Goal: Task Accomplishment & Management: Manage account settings

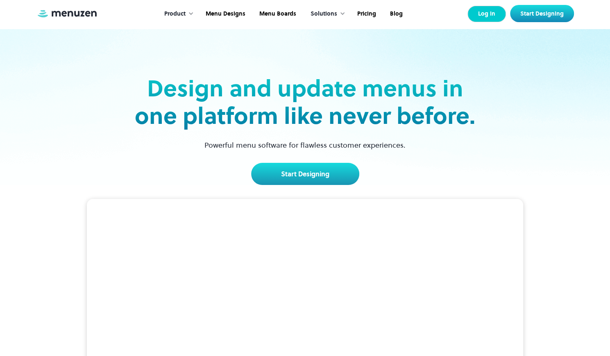
click at [496, 14] on link "Log In" at bounding box center [487, 14] width 39 height 16
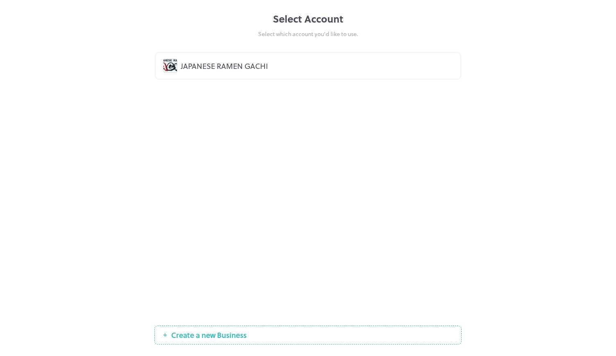
click at [223, 68] on div "JAPANESE RAMEN GACHI" at bounding box center [317, 65] width 273 height 11
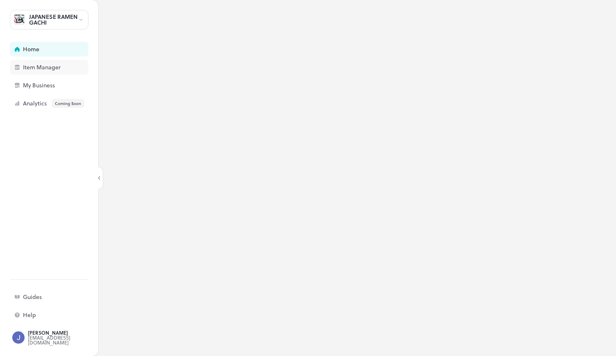
click at [58, 72] on div "Item Manager" at bounding box center [49, 67] width 79 height 15
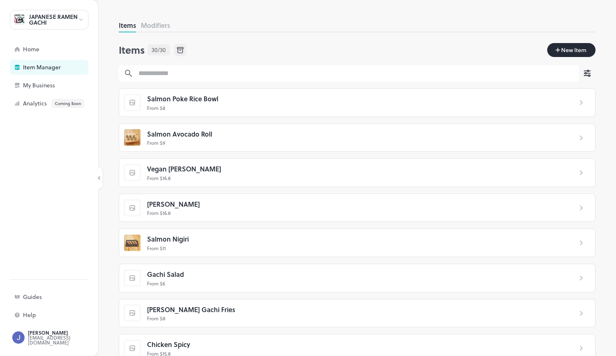
click at [167, 101] on span "Salmon Poke Rice Bowl" at bounding box center [182, 98] width 71 height 11
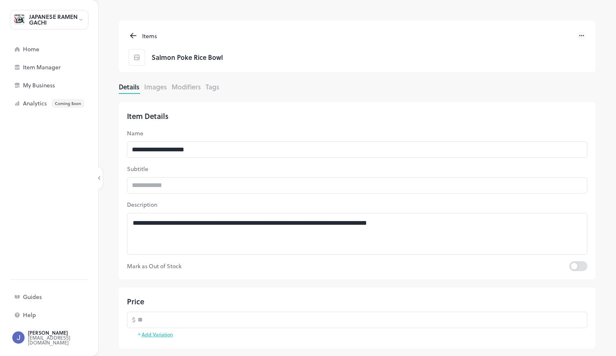
click at [166, 90] on button "Images" at bounding box center [155, 86] width 23 height 9
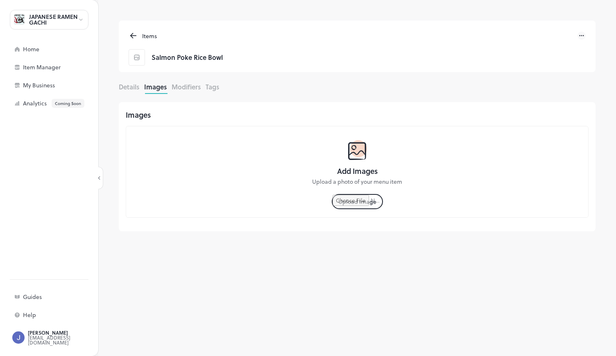
click at [364, 207] on input "file" at bounding box center [358, 202] width 50 height 14
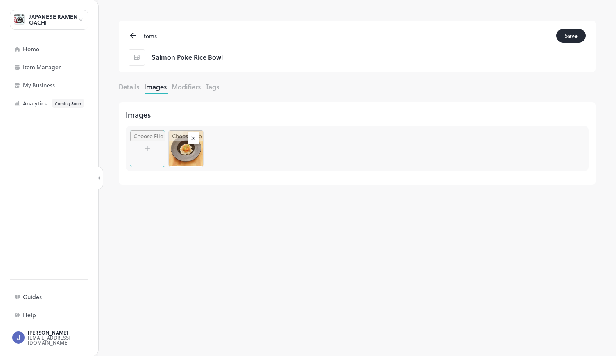
click at [566, 37] on button "Save" at bounding box center [572, 36] width 30 height 14
click at [134, 34] on icon at bounding box center [133, 36] width 9 height 10
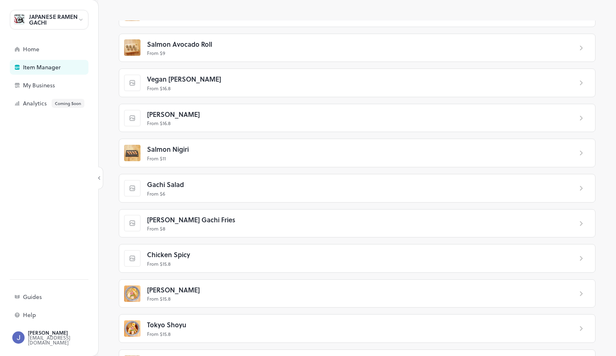
scroll to position [91, 0]
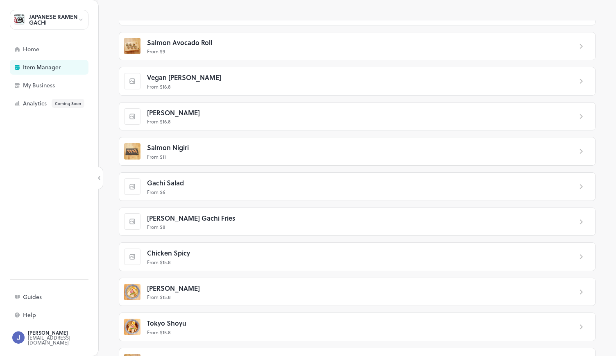
click at [170, 219] on span "Curry Gachi Fries" at bounding box center [191, 218] width 88 height 11
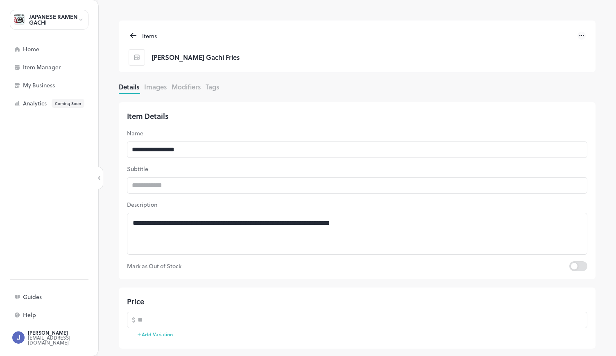
click at [150, 88] on button "Images" at bounding box center [155, 86] width 23 height 9
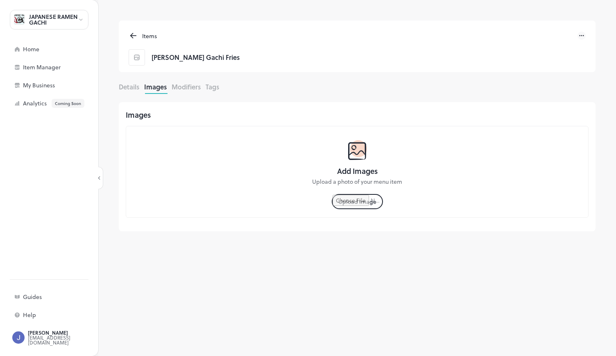
click at [362, 203] on input "file" at bounding box center [358, 202] width 50 height 14
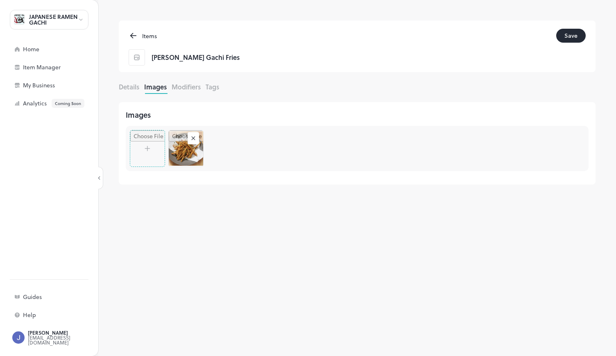
click at [571, 36] on button "Save" at bounding box center [572, 36] width 30 height 14
click at [126, 28] on div "Items Curry Gachi Fries" at bounding box center [357, 46] width 477 height 52
click at [130, 34] on icon at bounding box center [133, 36] width 9 height 10
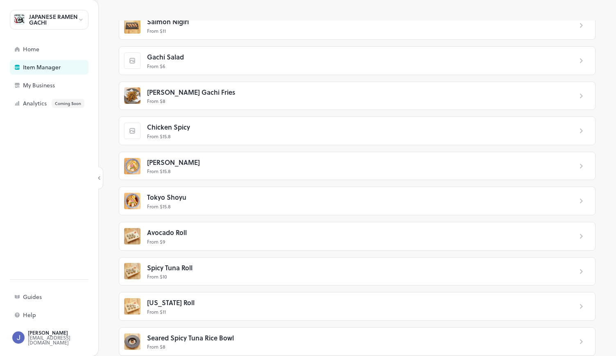
scroll to position [210, 0]
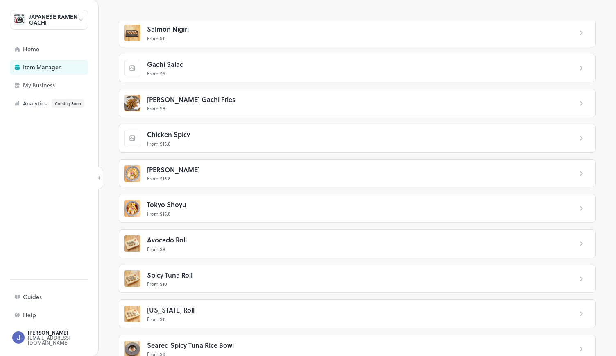
click at [194, 70] on p "From $ 6" at bounding box center [356, 73] width 419 height 7
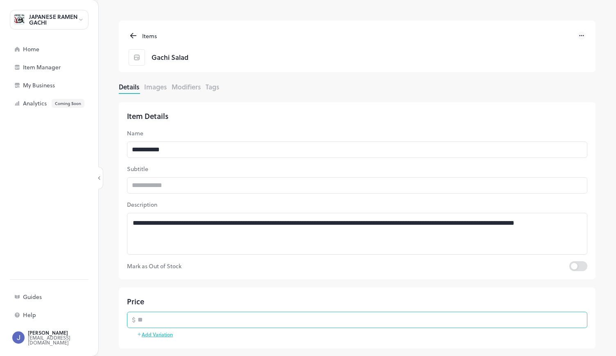
click at [152, 318] on input "*" at bounding box center [363, 320] width 450 height 16
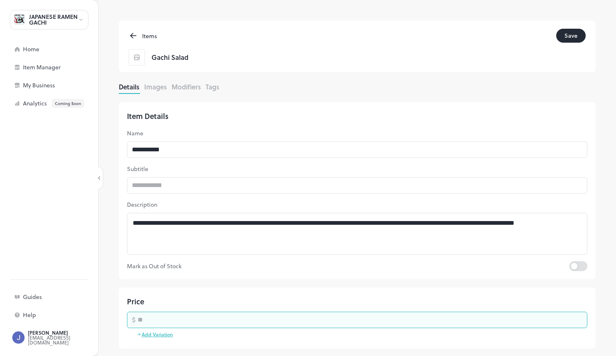
type input "*"
click at [570, 34] on button "Save" at bounding box center [572, 36] width 30 height 14
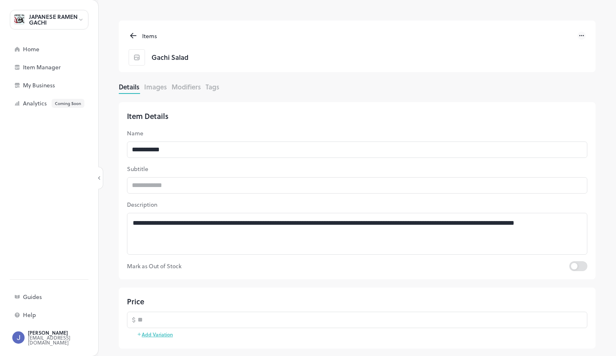
click at [132, 36] on icon at bounding box center [132, 37] width 2 height 2
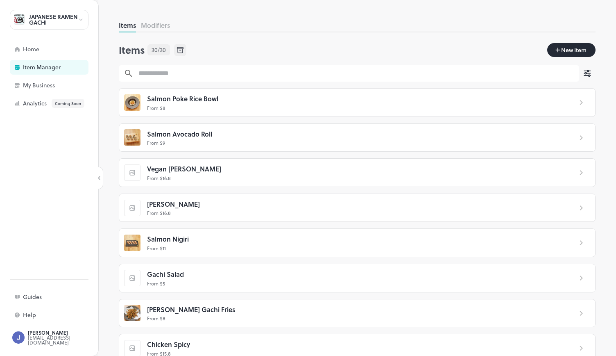
click at [172, 81] on input "text" at bounding box center [357, 73] width 446 height 16
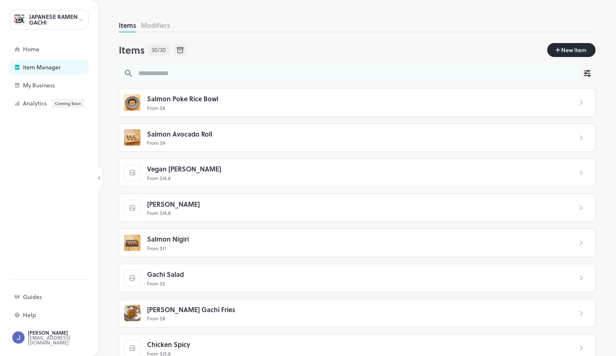
click at [172, 75] on input "text" at bounding box center [357, 73] width 446 height 16
type input "****"
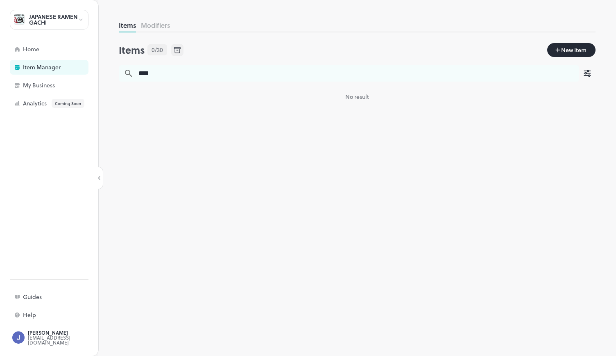
drag, startPoint x: 187, startPoint y: 72, endPoint x: 117, endPoint y: 68, distance: 70.2
click at [117, 68] on div "Items Modifiers Items 0/30 New Item ​ **** ​ No result" at bounding box center [357, 187] width 518 height 335
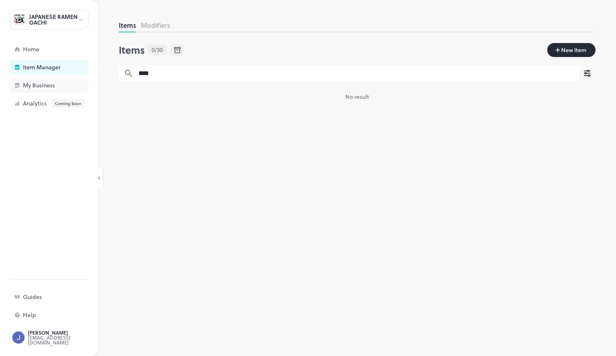
click at [44, 85] on div "My Business" at bounding box center [64, 85] width 82 height 6
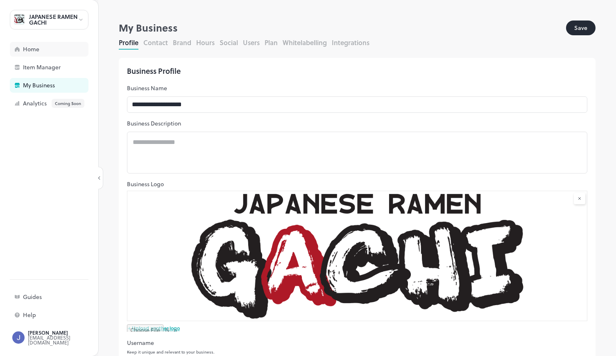
click at [48, 46] on div "Home" at bounding box center [49, 49] width 79 height 15
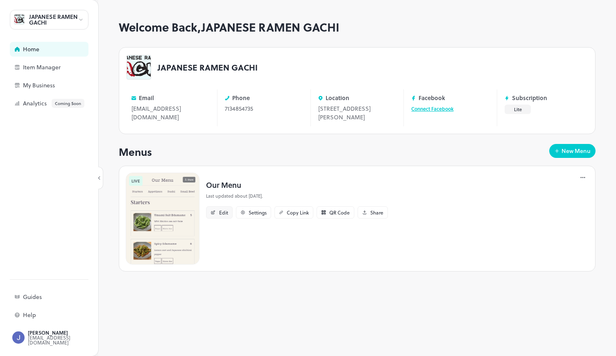
click at [224, 212] on div "Edit" at bounding box center [223, 212] width 9 height 5
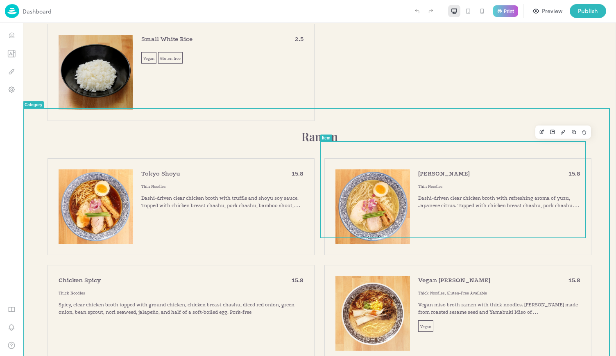
scroll to position [1422, 0]
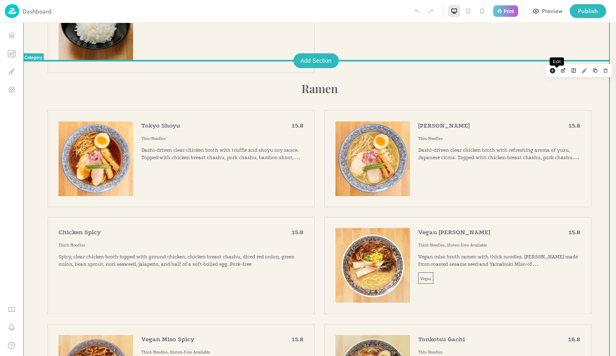
click at [563, 71] on icon "Edit" at bounding box center [564, 69] width 3 height 3
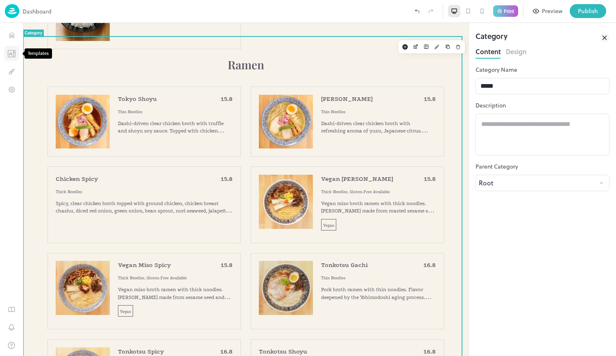
click at [9, 56] on icon "Templates" at bounding box center [11, 54] width 8 height 8
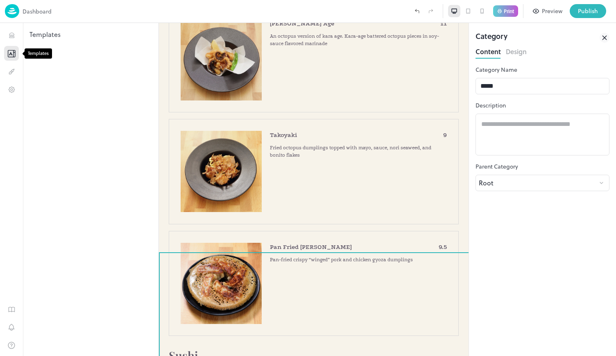
scroll to position [910, 0]
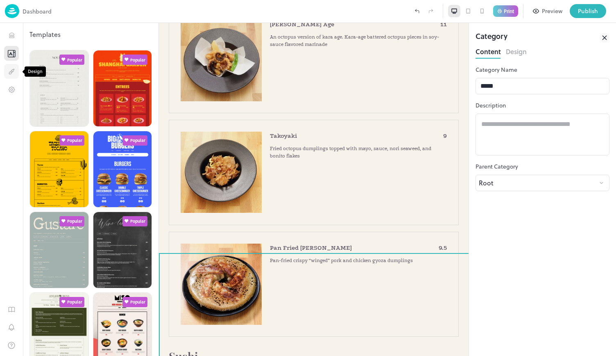
click at [16, 76] on button "Design" at bounding box center [11, 71] width 15 height 15
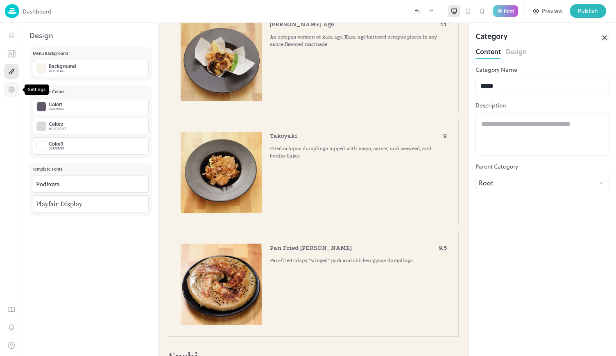
click at [14, 94] on button "Settings" at bounding box center [11, 89] width 15 height 15
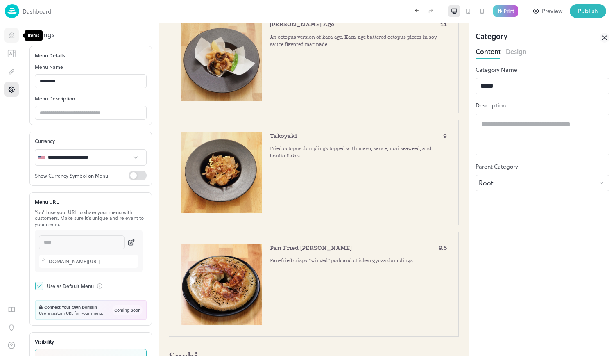
click at [13, 41] on button "Items" at bounding box center [11, 35] width 15 height 15
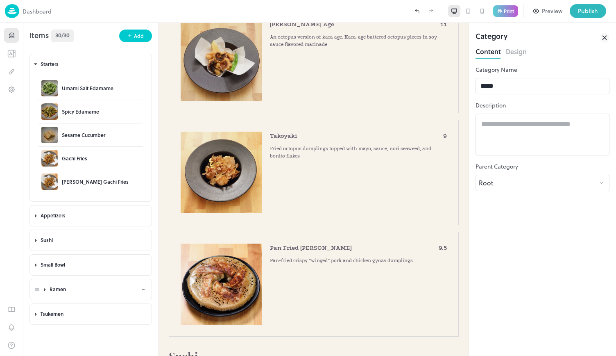
click at [41, 288] on body "Dashboard Print Preview Publish 1 Items 30/30 Add Starters Umami Salt Edamame S…" at bounding box center [308, 178] width 616 height 356
click at [44, 288] on icon at bounding box center [44, 289] width 1 height 2
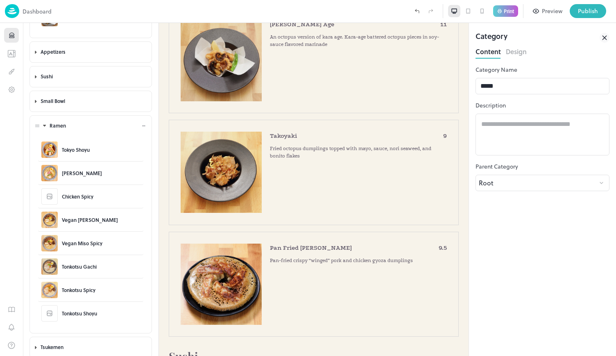
scroll to position [164, 0]
click at [585, 16] on button "Publish" at bounding box center [588, 11] width 36 height 14
click at [487, 355] on div at bounding box center [308, 356] width 616 height 0
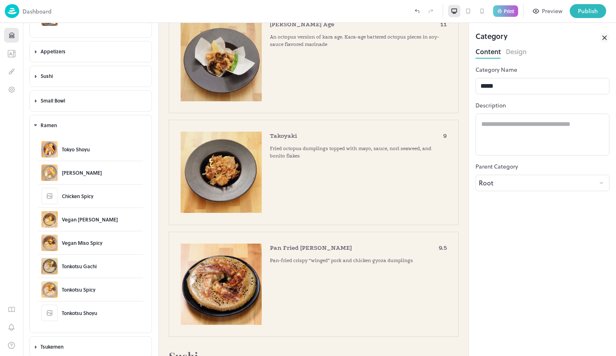
click at [544, 8] on div "Preview" at bounding box center [552, 11] width 20 height 9
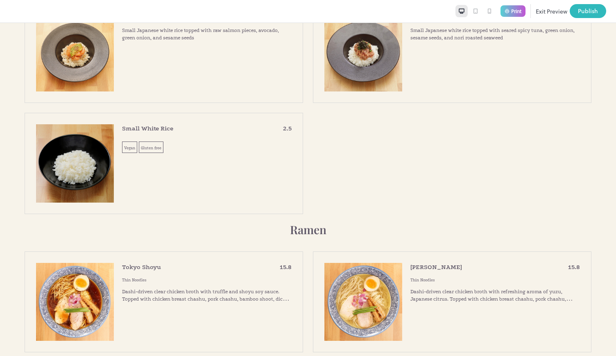
scroll to position [1279, 0]
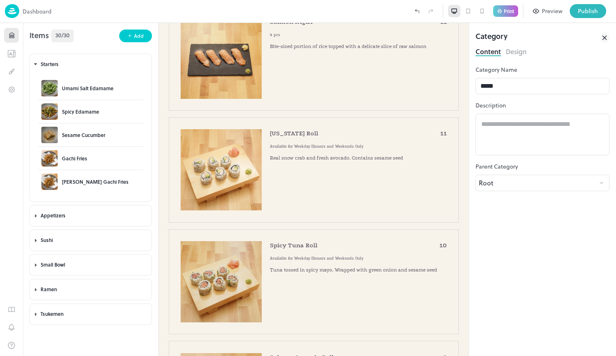
type input "**********"
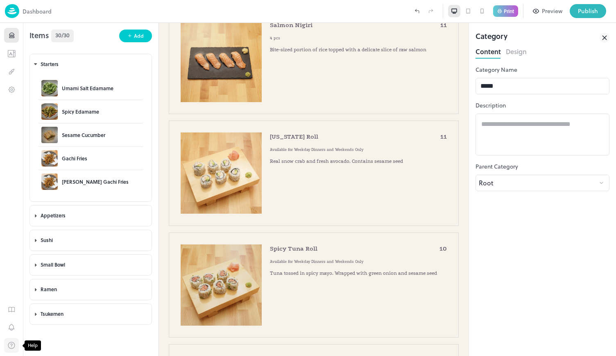
click at [12, 344] on icon "Help" at bounding box center [11, 344] width 7 height 7
click at [11, 343] on icon "Help" at bounding box center [11, 344] width 7 height 7
click at [13, 343] on icon "Help" at bounding box center [11, 345] width 8 height 8
click at [15, 12] on img at bounding box center [12, 11] width 14 height 14
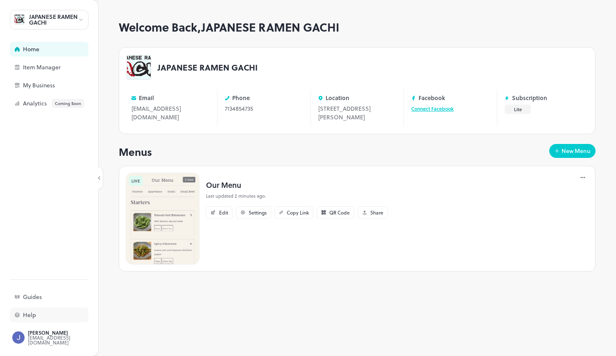
click at [48, 318] on div "Help" at bounding box center [49, 314] width 79 height 15
drag, startPoint x: 290, startPoint y: 190, endPoint x: 271, endPoint y: 189, distance: 18.5
drag, startPoint x: 214, startPoint y: 190, endPoint x: 328, endPoint y: 184, distance: 113.7
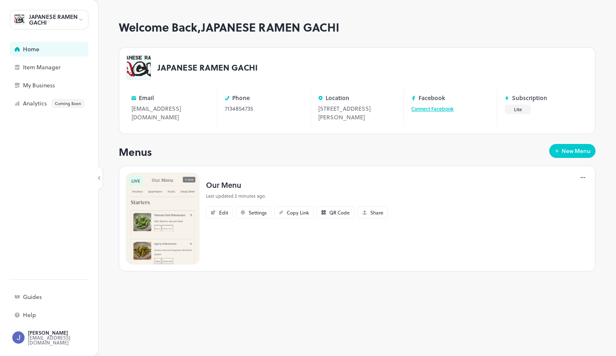
copy p "support@menuzen.com"
click at [223, 212] on div "Edit" at bounding box center [223, 212] width 9 height 5
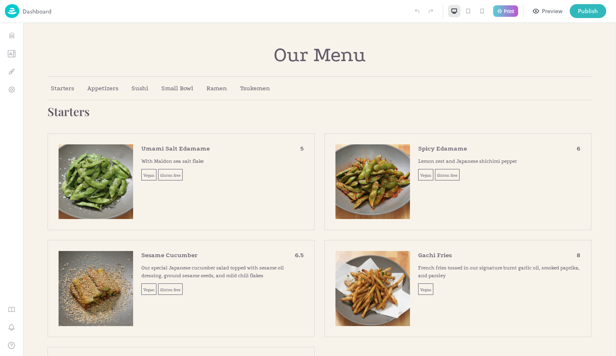
click at [542, 8] on button "Preview" at bounding box center [548, 11] width 39 height 14
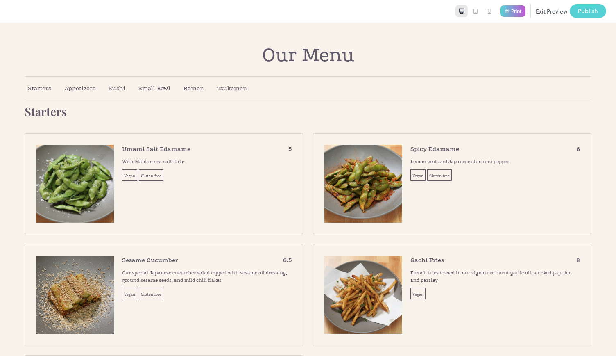
click at [590, 4] on button "Publish" at bounding box center [588, 11] width 36 height 14
